Goal: Transaction & Acquisition: Purchase product/service

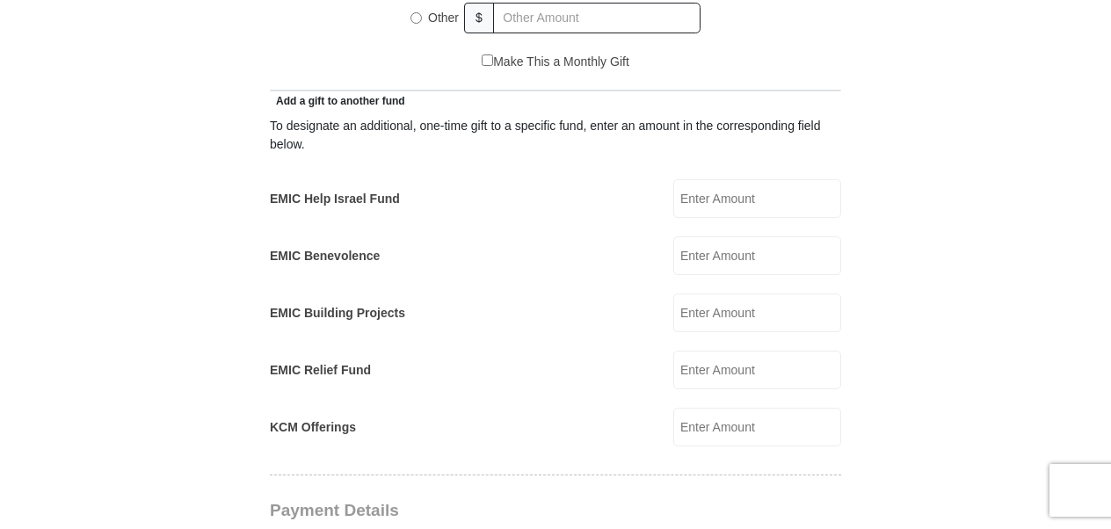
scroll to position [966, 0]
click at [699, 185] on input "EMIC Help Israel Fund" at bounding box center [757, 197] width 168 height 39
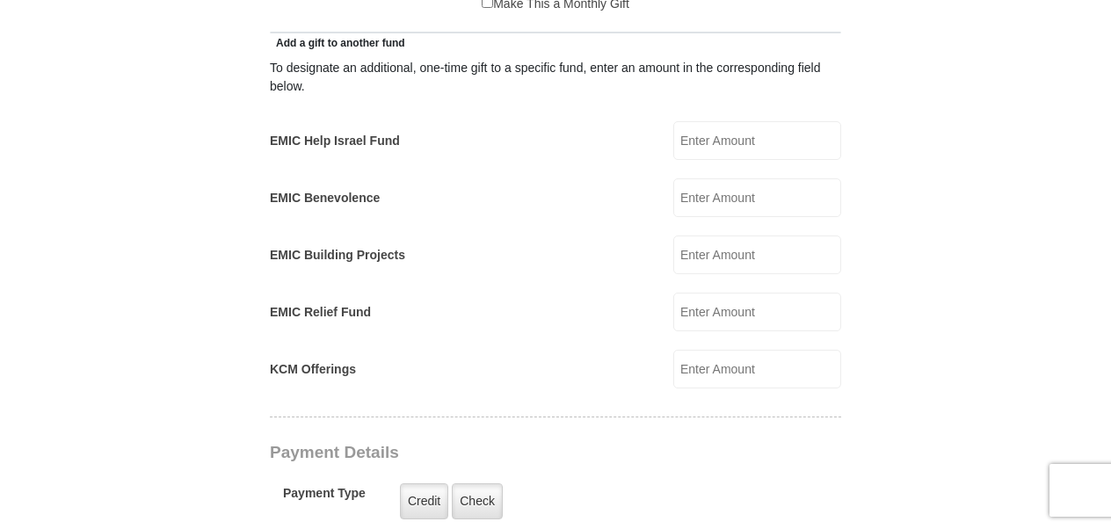
scroll to position [1054, 0]
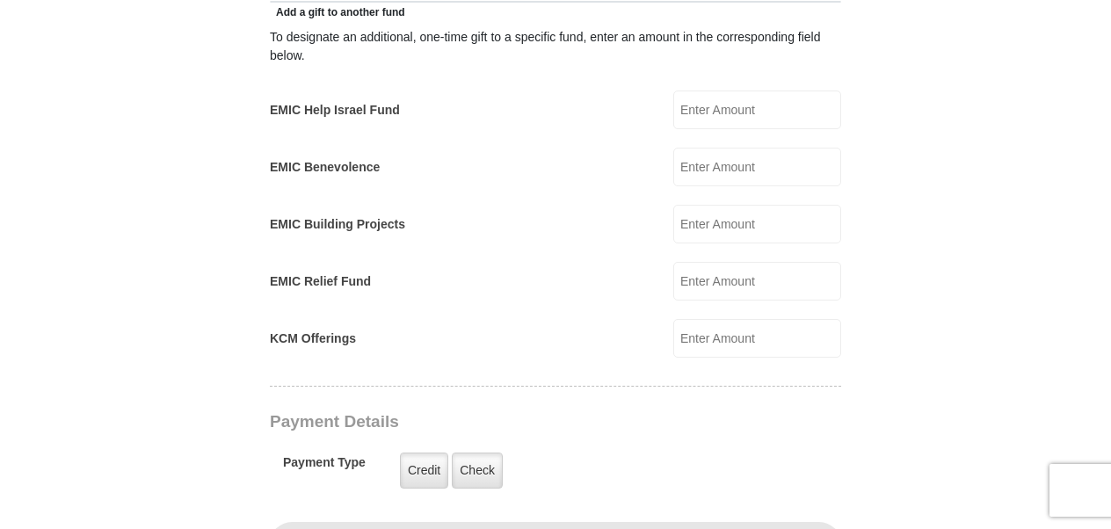
click at [710, 90] on input "EMIC Help Israel Fund" at bounding box center [757, 109] width 168 height 39
type input "50."
type input "55."
type input "[PERSON_NAME] & [PERSON_NAME]"
type input "[PERSON_NAME]"
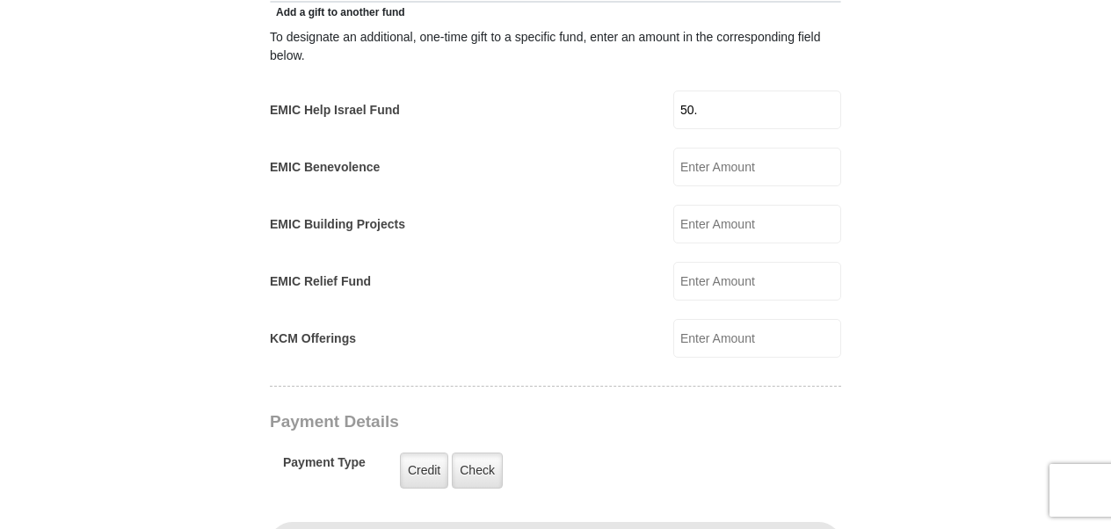
type input "[EMAIL_ADDRESS][DOMAIN_NAME]"
type input "[PERSON_NAME]"
type input "3000 cr 246"
type input "[PERSON_NAME]"
select select "[GEOGRAPHIC_DATA]"
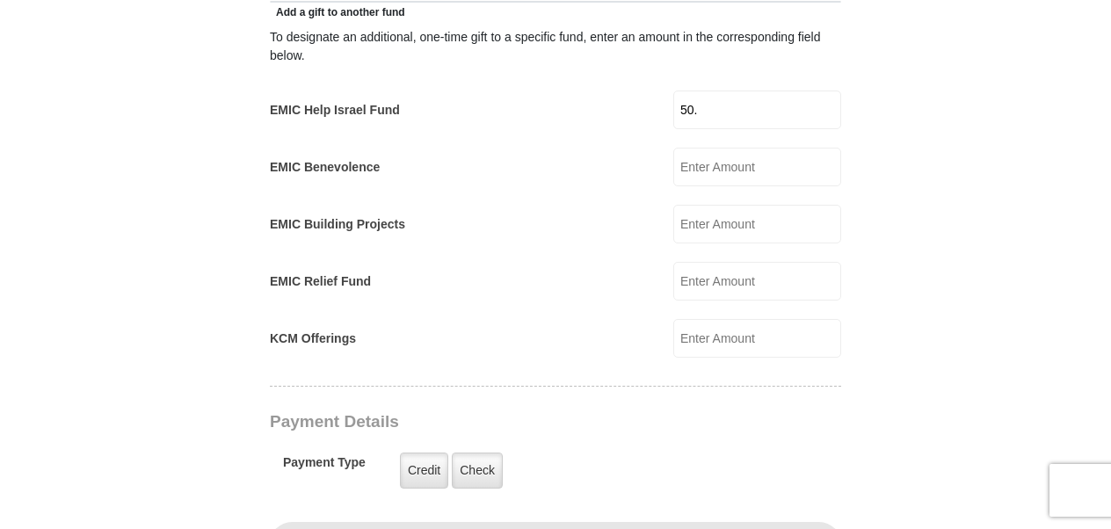
type input "79504"
type input "3253704805"
radio input "true"
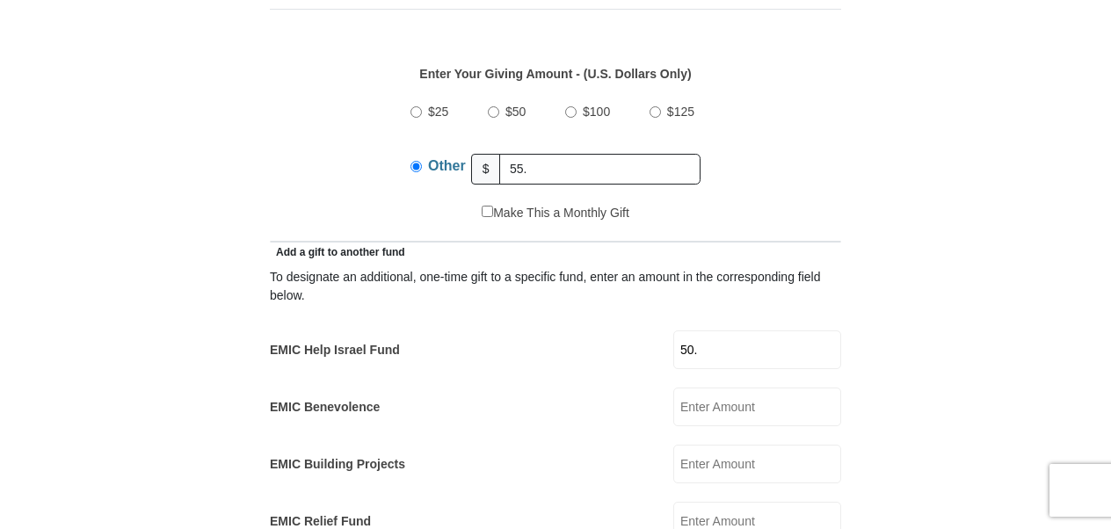
scroll to position [879, 0]
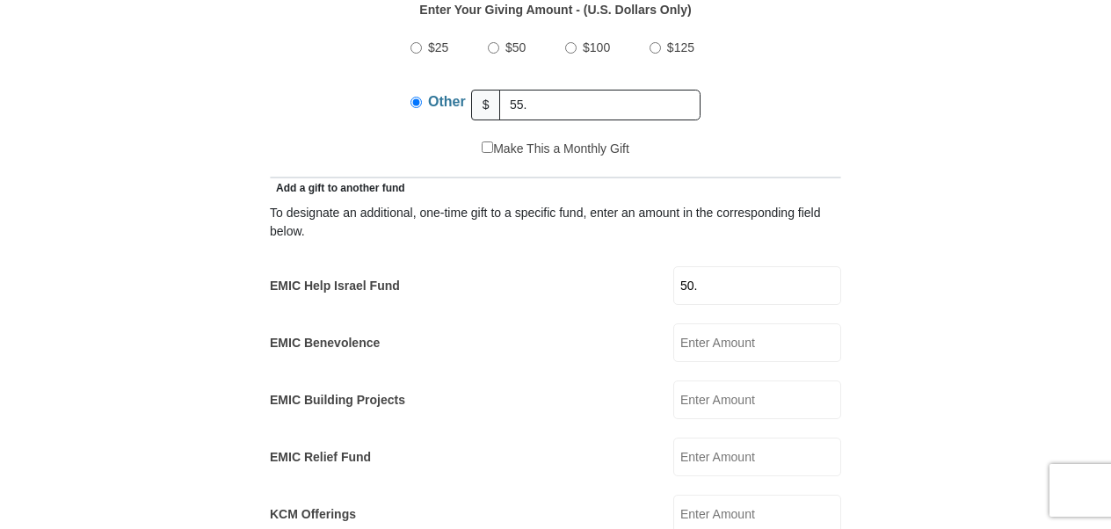
click at [585, 290] on div "To designate an additional, one-time gift to a specific fund, enter an amount i…" at bounding box center [555, 365] width 571 height 337
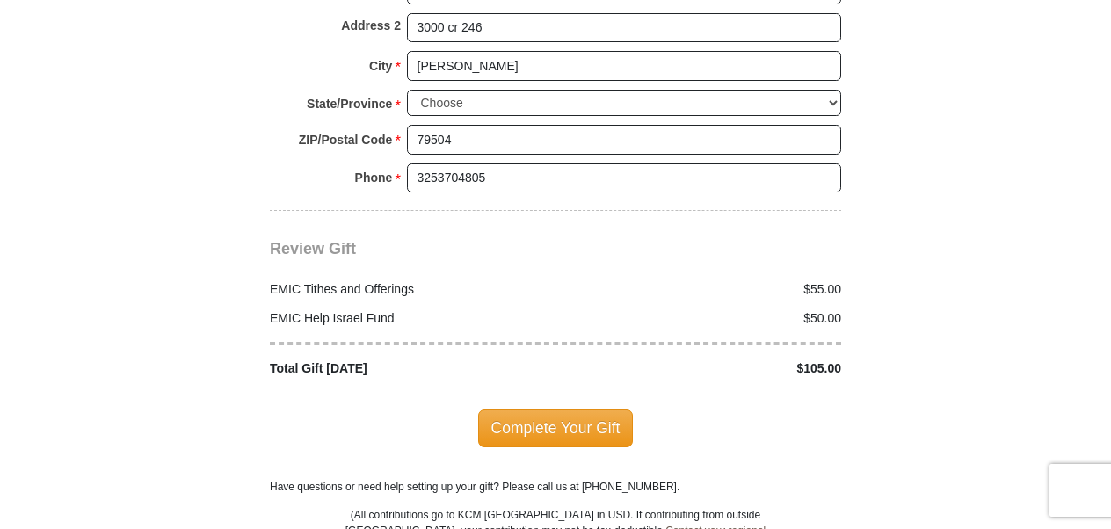
scroll to position [2109, 0]
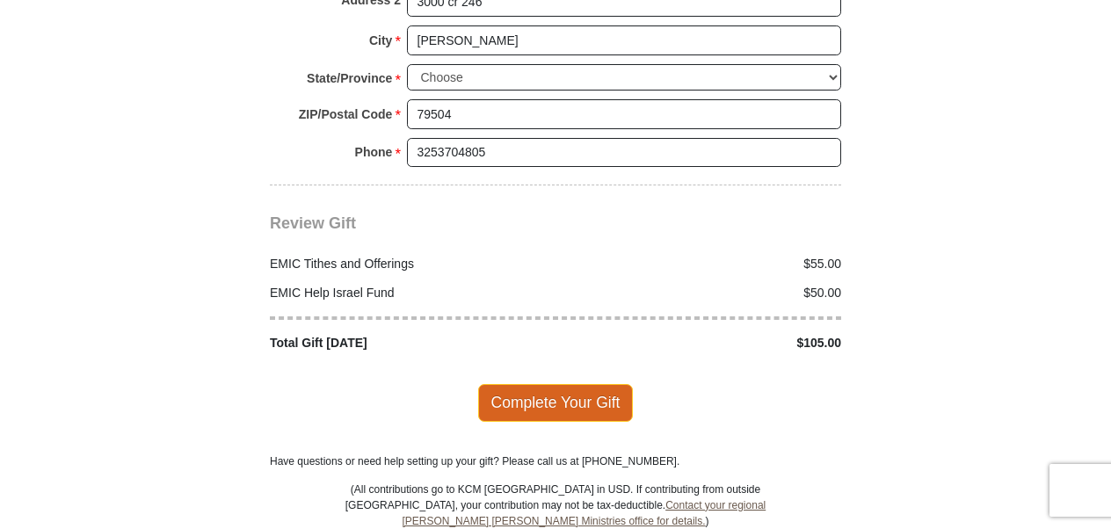
click at [539, 384] on span "Complete Your Gift" at bounding box center [556, 402] width 156 height 37
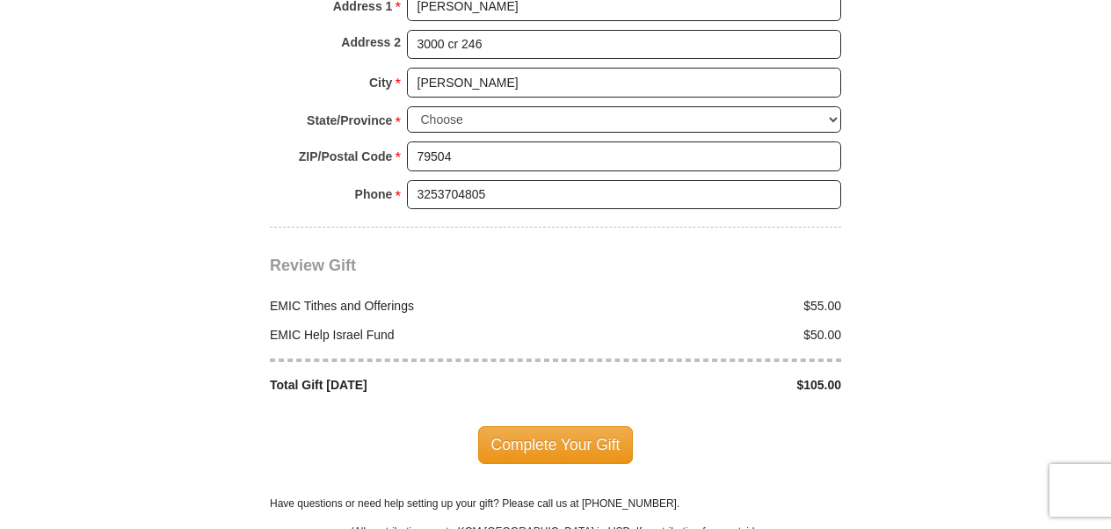
scroll to position [2223, 0]
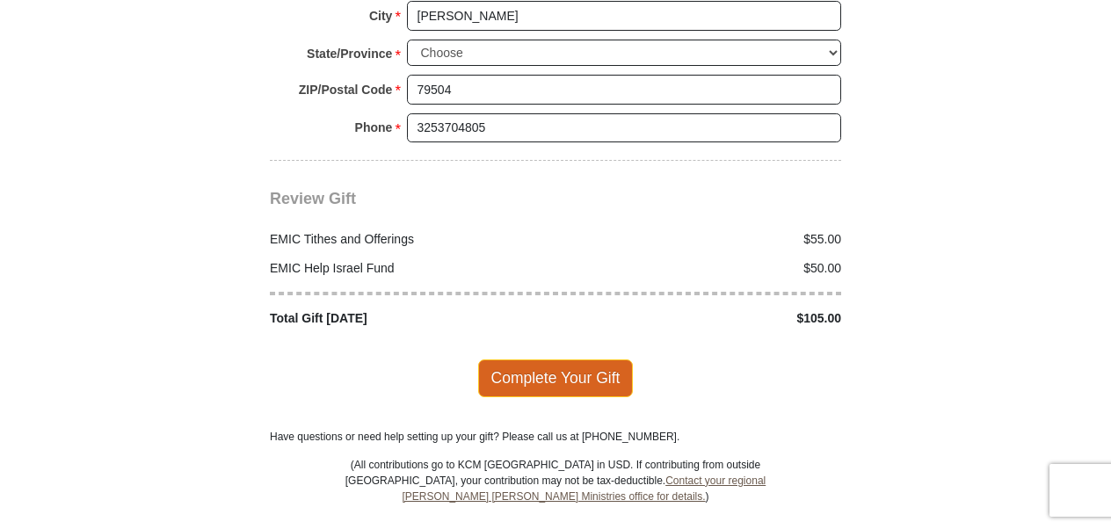
click at [590, 360] on span "Complete Your Gift" at bounding box center [556, 377] width 156 height 37
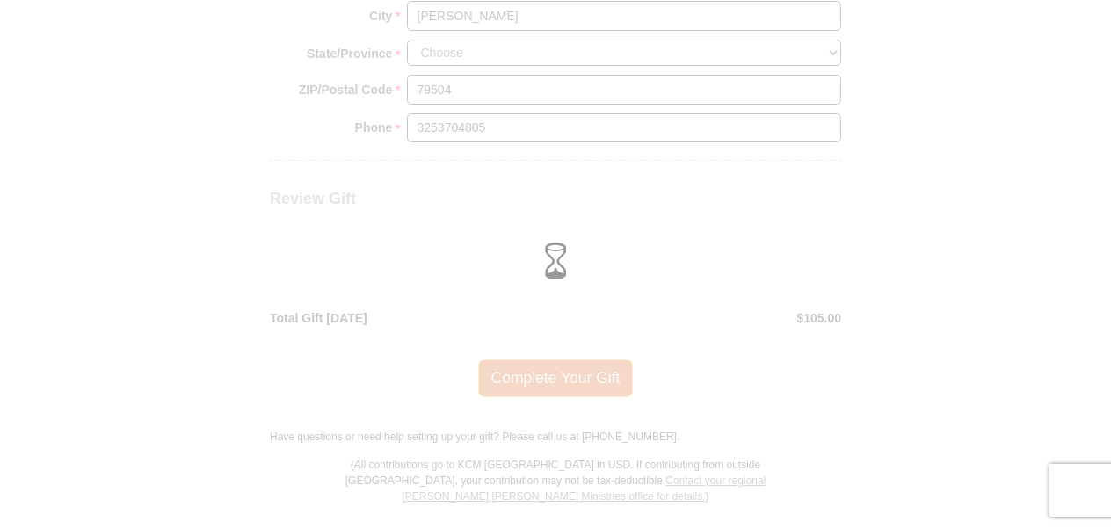
scroll to position [2133, 0]
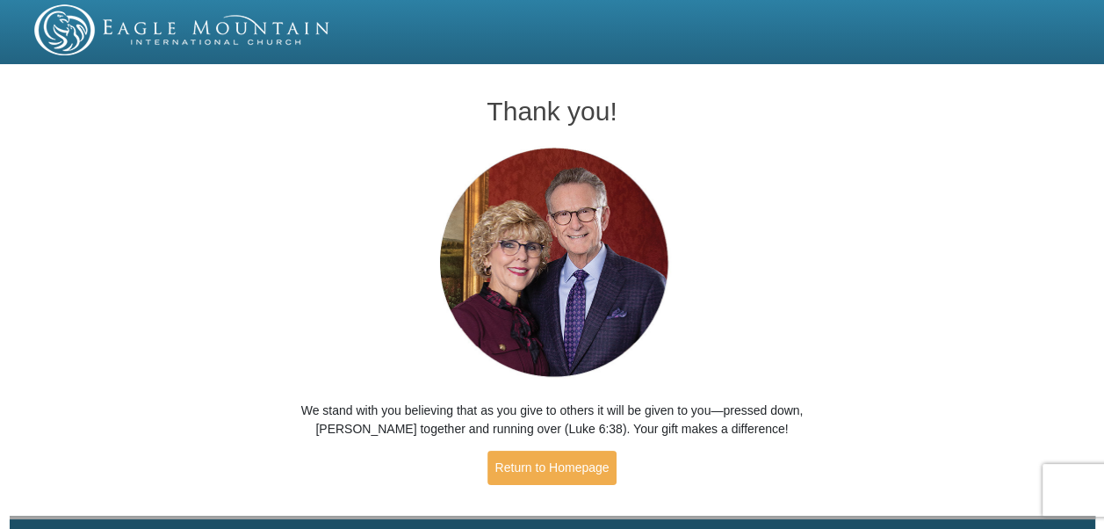
scroll to position [53, 0]
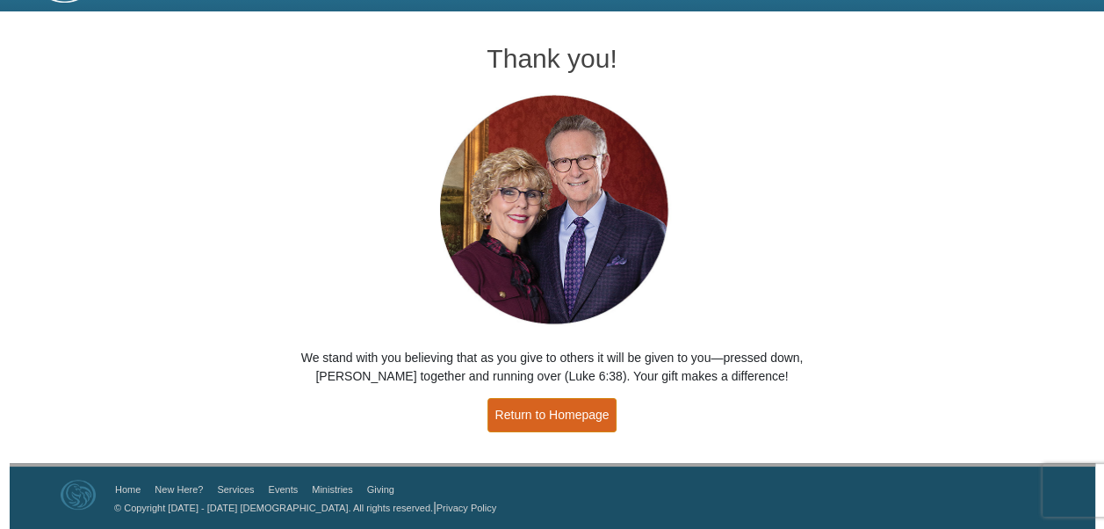
click at [563, 409] on link "Return to Homepage" at bounding box center [553, 415] width 130 height 34
